Goal: Information Seeking & Learning: Learn about a topic

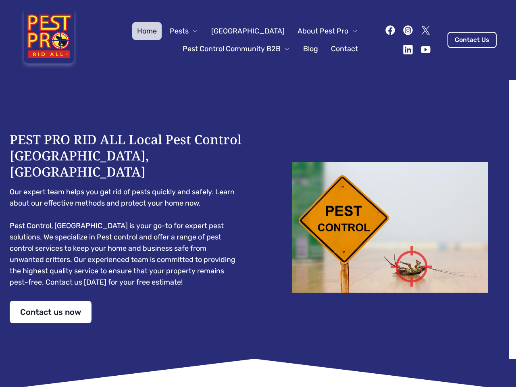
click at [258, 193] on div "PEST PRO RID ALL Local Pest Control [GEOGRAPHIC_DATA], [GEOGRAPHIC_DATA] Our ex…" at bounding box center [258, 227] width 497 height 192
click at [189, 31] on span "Pests" at bounding box center [179, 30] width 19 height 11
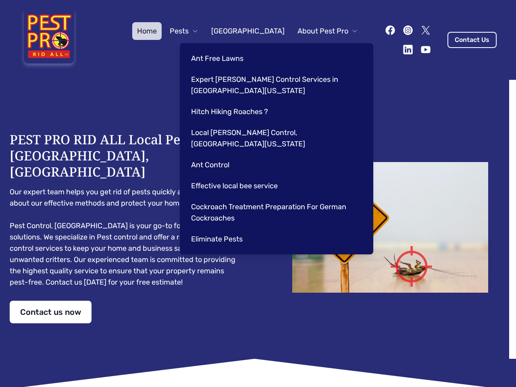
click at [319, 31] on span "About Pest Pro" at bounding box center [322, 30] width 51 height 11
click at [228, 49] on div "Ant Free Lawns Expert [PERSON_NAME] Control Services in [GEOGRAPHIC_DATA] [US_S…" at bounding box center [276, 148] width 193 height 211
